Goal: Task Accomplishment & Management: Manage account settings

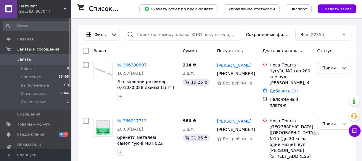
scroll to position [27, 0]
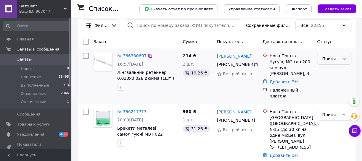
click at [337, 57] on div "Принят" at bounding box center [330, 59] width 17 height 7
click at [130, 56] on link "№ 366330697" at bounding box center [131, 56] width 29 height 5
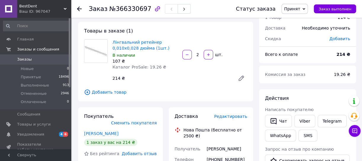
click at [300, 7] on span "Принят" at bounding box center [292, 9] width 16 height 5
click at [301, 29] on li "Отменен" at bounding box center [296, 29] width 31 height 9
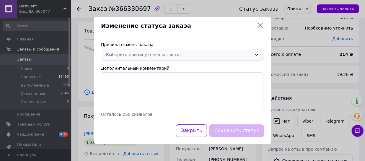
click at [242, 52] on div "Выберите причину отмены заказа" at bounding box center [179, 54] width 146 height 7
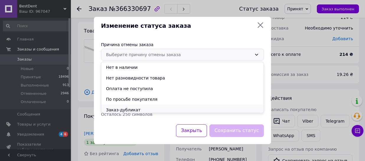
click at [135, 108] on li "Заказ-дубликат" at bounding box center [182, 110] width 163 height 11
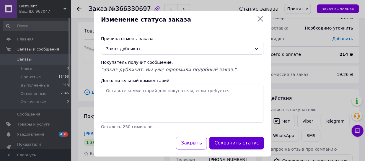
click at [246, 145] on button "Сохранить статус" at bounding box center [237, 143] width 55 height 13
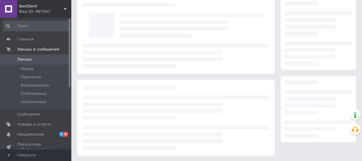
scroll to position [27, 0]
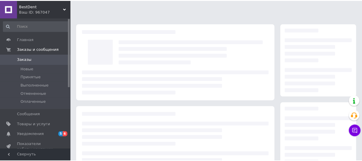
scroll to position [27, 0]
